Goal: Task Accomplishment & Management: Use online tool/utility

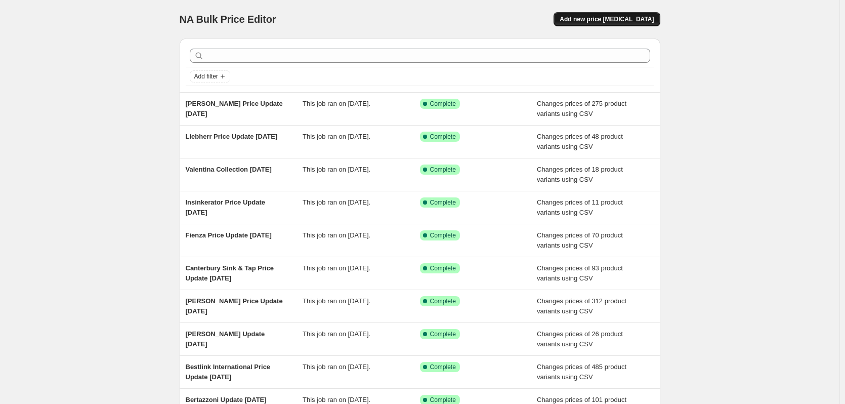
click at [599, 13] on button "Add new price [MEDICAL_DATA]" at bounding box center [606, 19] width 106 height 14
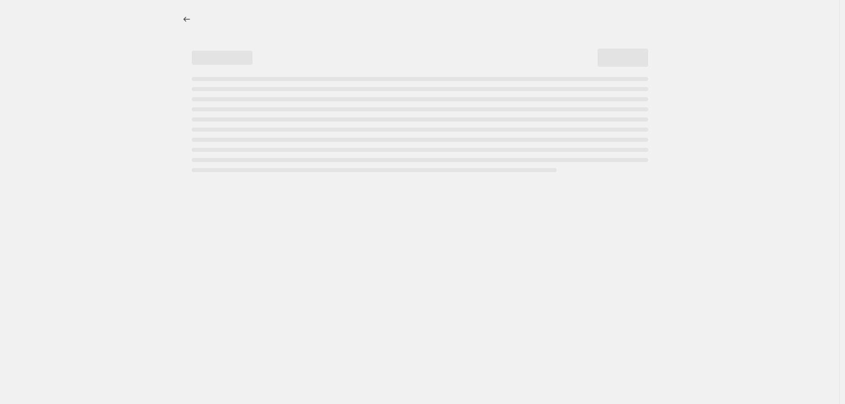
select select "percentage"
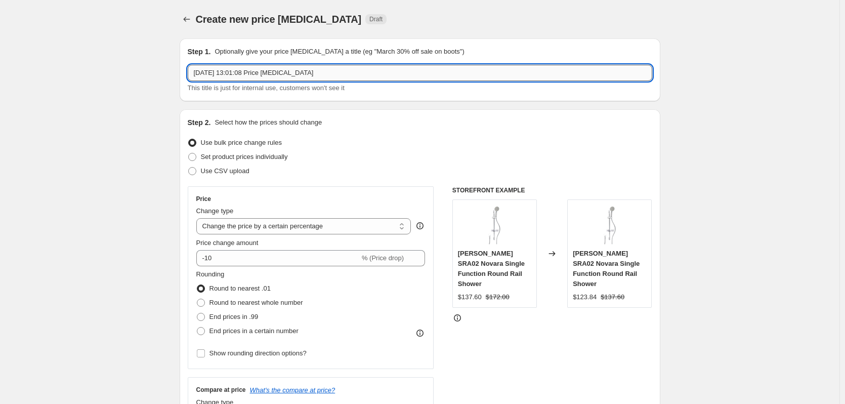
click at [242, 71] on input "[DATE] 13:01:08 Price [MEDICAL_DATA]" at bounding box center [420, 73] width 464 height 16
click at [269, 73] on input "Whispair Price Update [DATE]" at bounding box center [420, 73] width 464 height 16
click at [216, 70] on input "Whispair Price Update [DATE]" at bounding box center [420, 73] width 464 height 16
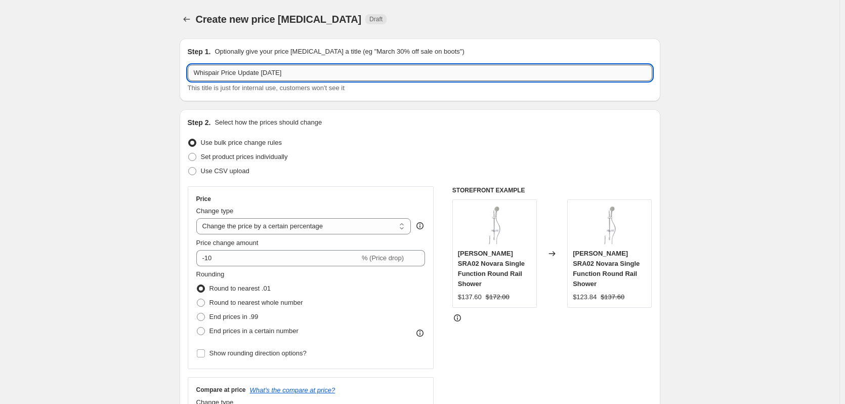
click at [216, 70] on input "Whispair Price Update [DATE]" at bounding box center [420, 73] width 464 height 16
type input "Whirlpool Price Update [DATE]"
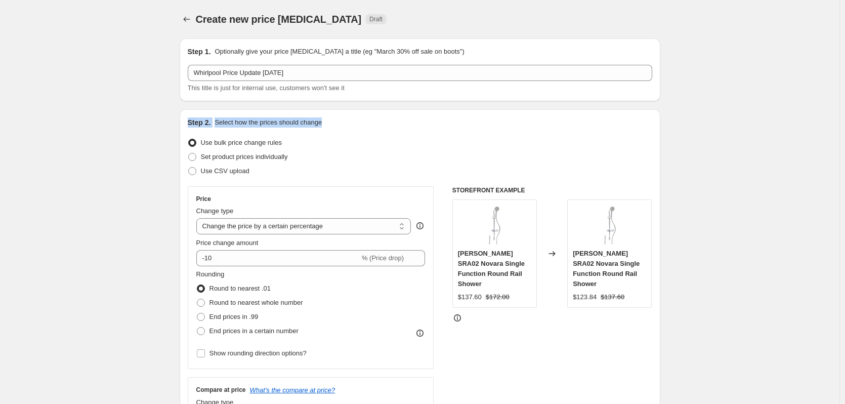
drag, startPoint x: 131, startPoint y: 126, endPoint x: 157, endPoint y: 156, distance: 40.2
click at [194, 177] on label "Use CSV upload" at bounding box center [219, 171] width 62 height 14
click at [189, 167] on input "Use CSV upload" at bounding box center [188, 167] width 1 height 1
radio input "true"
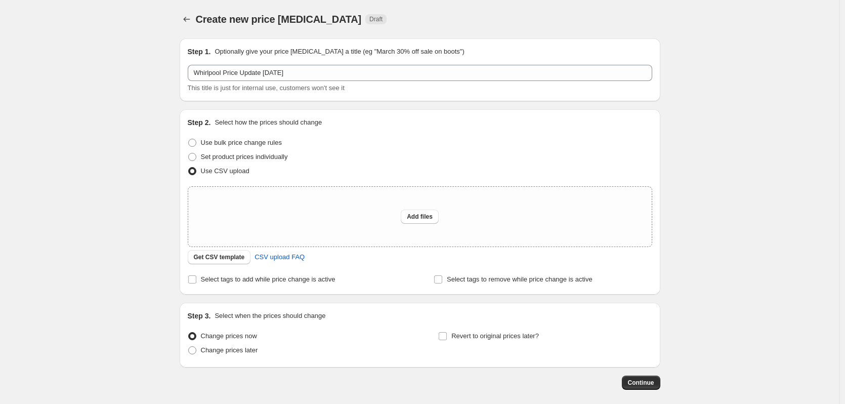
click at [157, 183] on div "Create new price [MEDICAL_DATA]. This page is ready Create new price [MEDICAL_D…" at bounding box center [419, 225] width 839 height 451
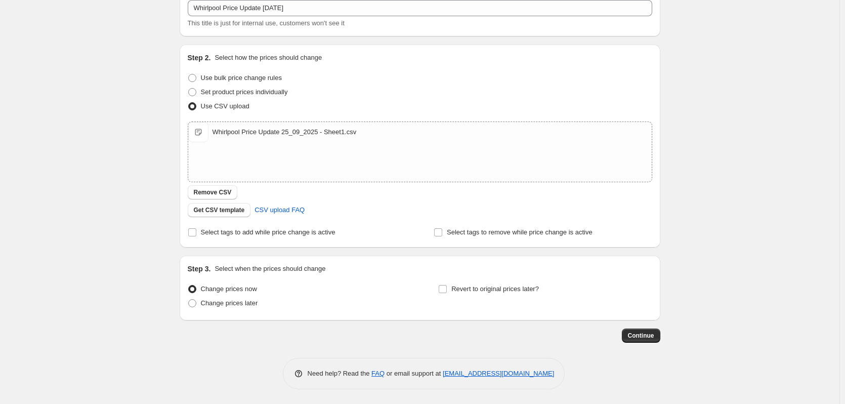
scroll to position [65, 0]
click at [654, 329] on button "Continue" at bounding box center [641, 335] width 38 height 14
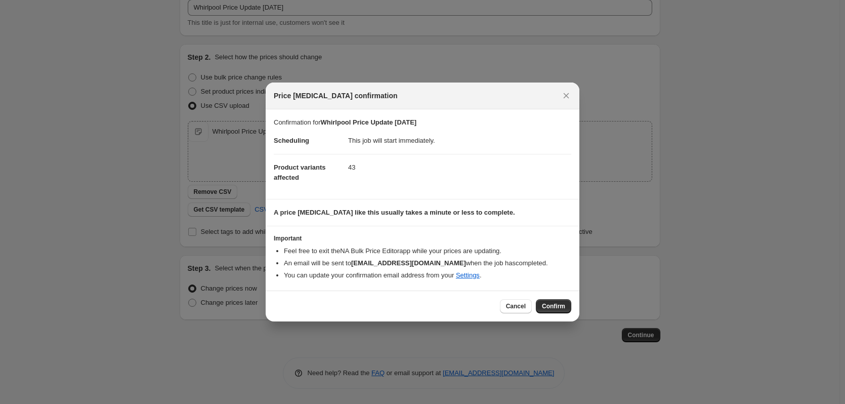
click at [562, 306] on span "Confirm" at bounding box center [553, 306] width 23 height 8
